Goal: Task Accomplishment & Management: Use online tool/utility

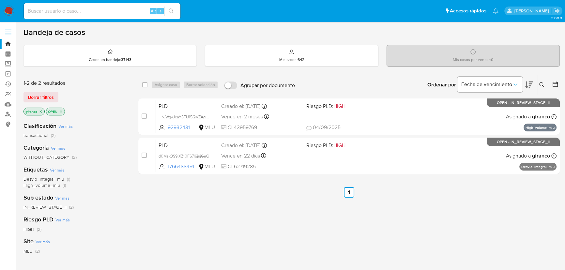
click at [126, 8] on input at bounding box center [102, 11] width 157 height 8
paste input "9xtBDmCYyVjNyu8Cn8GdxmdN"
type input "9xtBDmCYyVjNyu8Cn8GdxmdN"
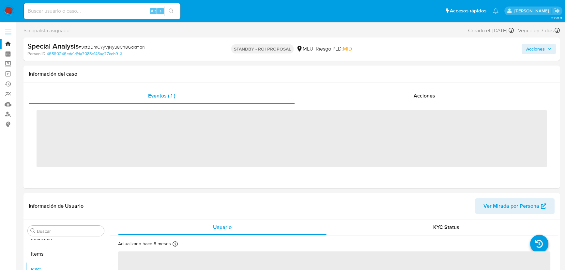
scroll to position [291, 0]
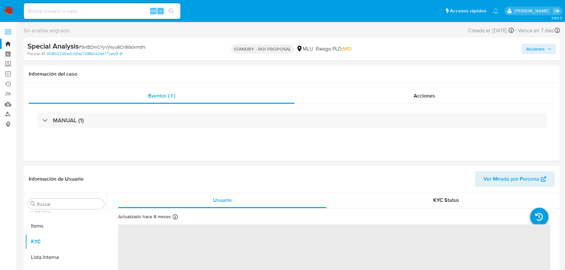
select select "10"
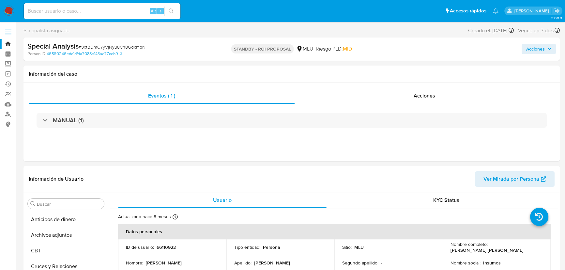
scroll to position [59, 0]
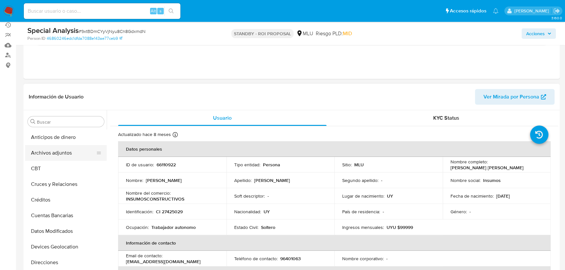
click at [63, 149] on button "Archivos adjuntos" at bounding box center [63, 153] width 76 height 16
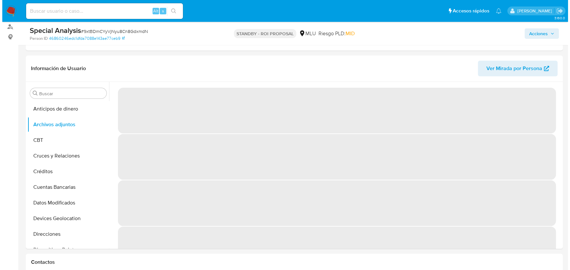
scroll to position [89, 0]
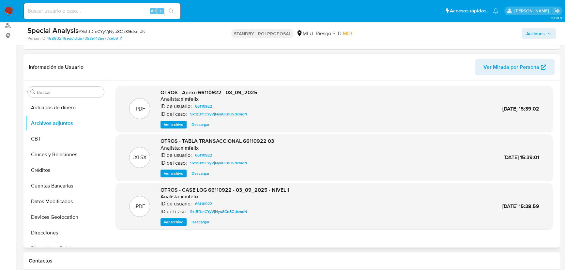
click at [165, 222] on span "Ver archivo" at bounding box center [174, 222] width 20 height 7
